Goal: Task Accomplishment & Management: Complete application form

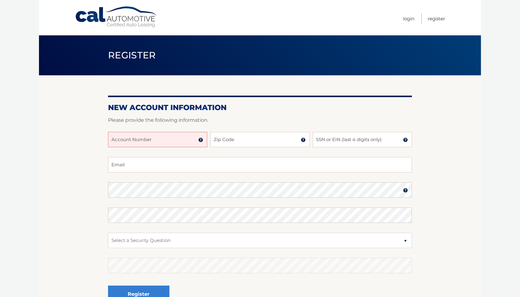
click at [201, 139] on img at bounding box center [200, 139] width 5 height 5
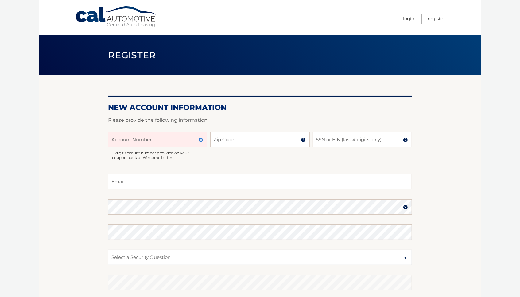
click at [303, 139] on img at bounding box center [303, 139] width 5 height 5
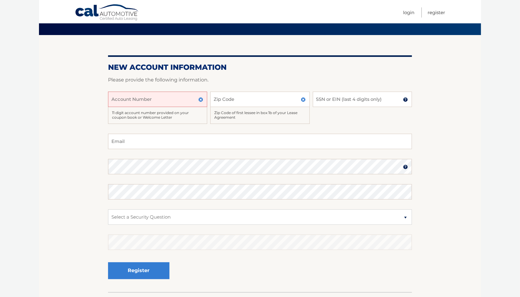
scroll to position [81, 0]
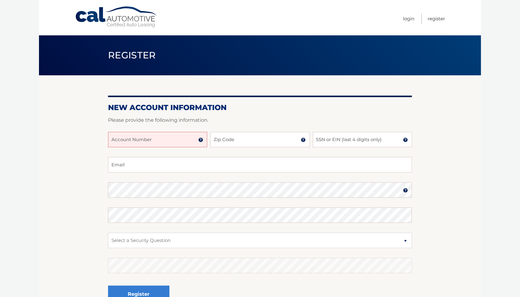
click at [200, 140] on img at bounding box center [200, 139] width 5 height 5
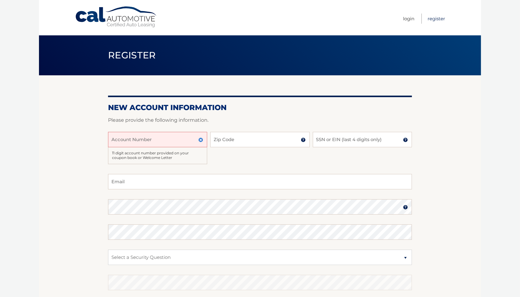
click at [436, 18] on link "Register" at bounding box center [437, 19] width 18 height 10
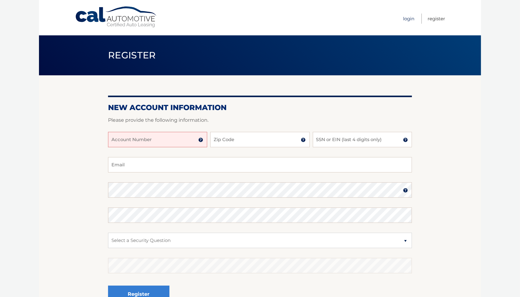
click at [410, 18] on link "Login" at bounding box center [408, 19] width 11 height 10
